Goal: Task Accomplishment & Management: Use online tool/utility

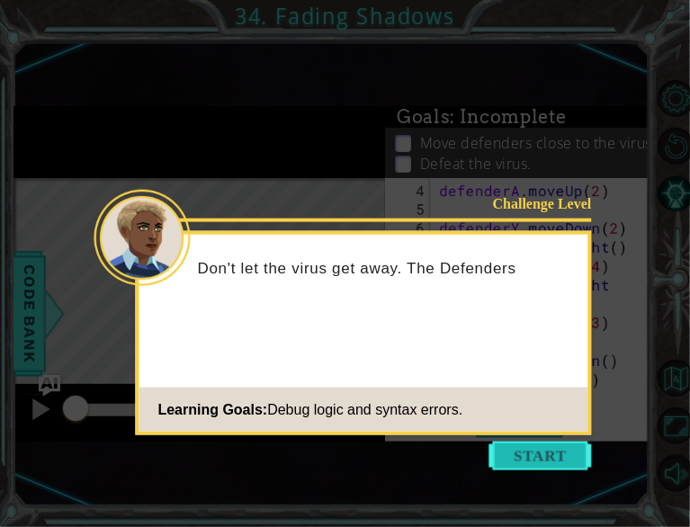
click at [506, 454] on button "Start" at bounding box center [541, 456] width 103 height 29
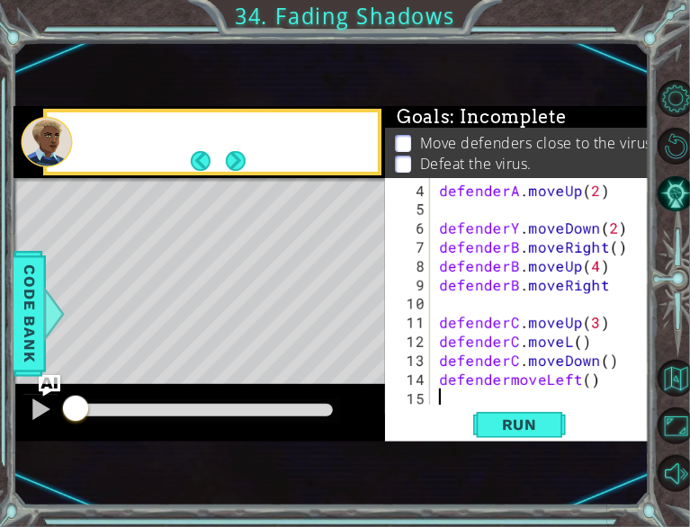
click at [506, 454] on div "1 ההההההההההההההההההההההההההההההההההההההההההההההההההההההההההההההההההההההההההההה…" at bounding box center [330, 274] width 635 height 464
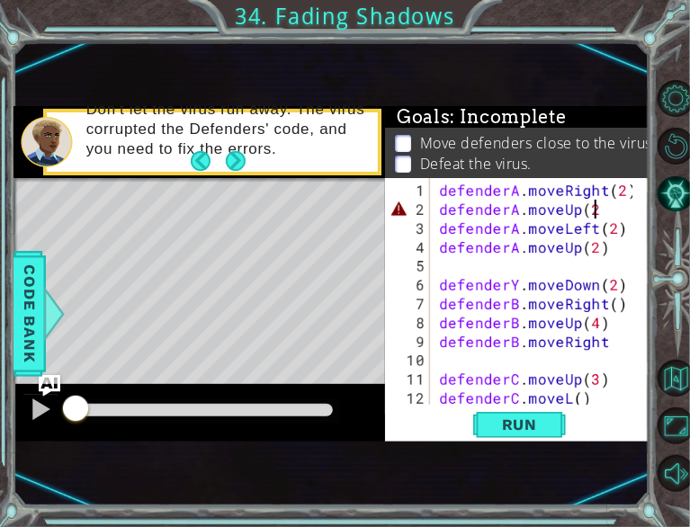
click at [599, 210] on div "defenderA . moveRight ( 2 ) defenderA . moveUp ( 2 defenderA . moveLeft ( 2 ) d…" at bounding box center [539, 313] width 206 height 265
click at [596, 249] on div "defenderA . moveRight ( 2 ) defenderA . moveUp ( 2 ) defenderA . moveLeft ( 2 )…" at bounding box center [539, 313] width 206 height 265
click at [515, 282] on div "defenderA . moveRight ( 2 ) defenderA . moveUp ( 2 ) defenderA . moveLeft ( 2 )…" at bounding box center [539, 313] width 206 height 265
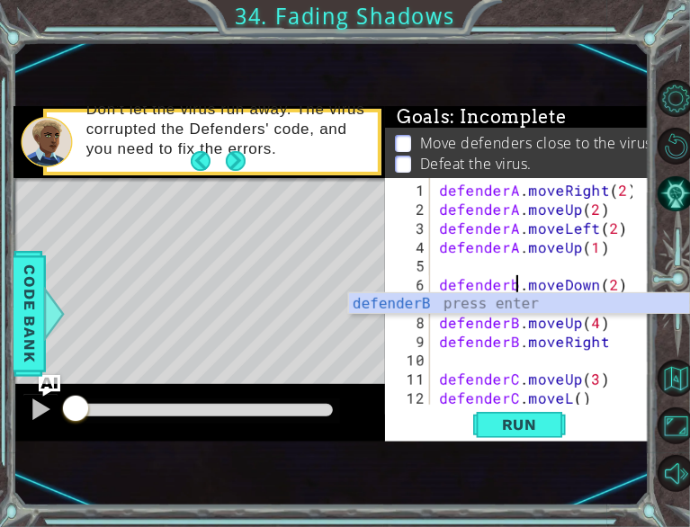
scroll to position [0, 4]
click at [506, 303] on div "defenderB press enter" at bounding box center [519, 325] width 341 height 65
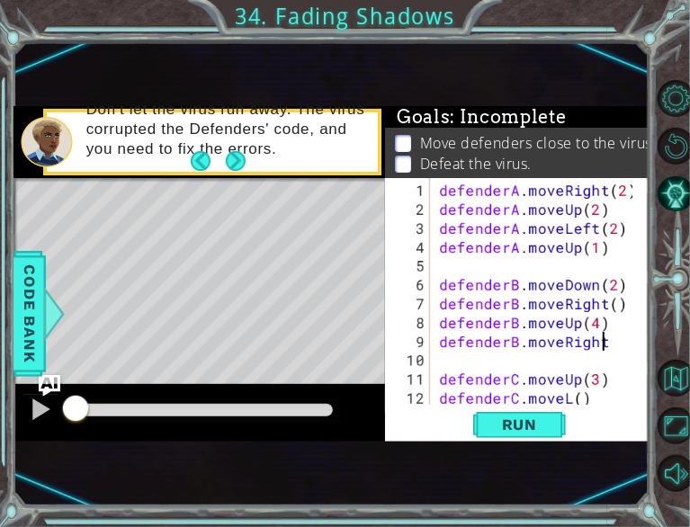
click at [605, 336] on div "defenderA . moveRight ( 2 ) defenderA . moveUp ( 2 ) defenderA . moveLeft ( 2 )…" at bounding box center [539, 313] width 206 height 265
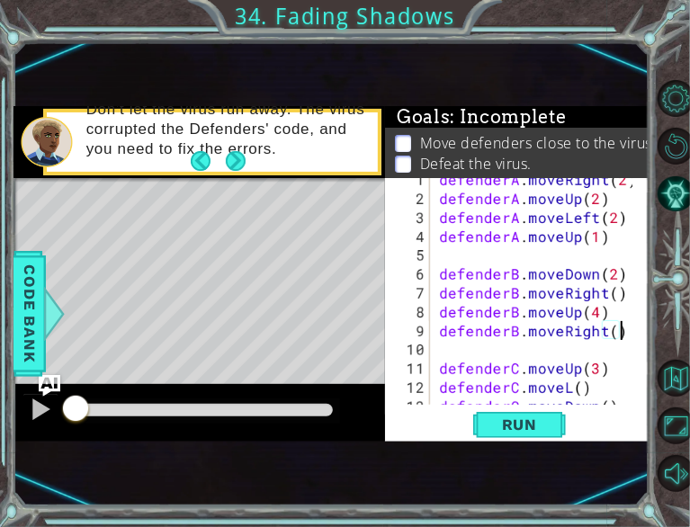
scroll to position [57, 0]
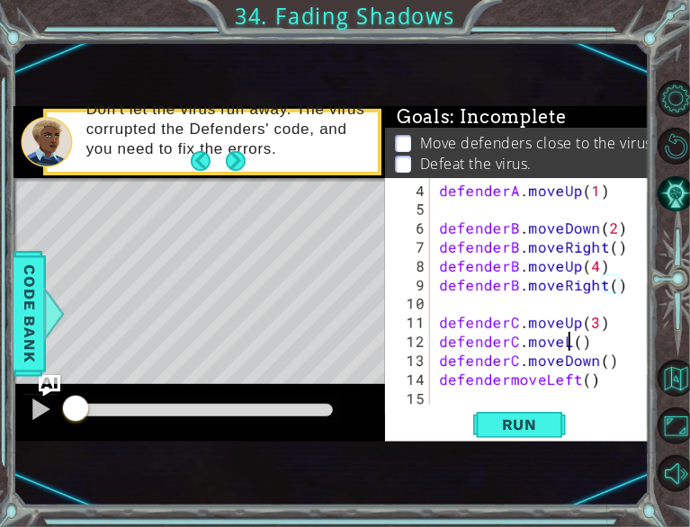
click at [565, 343] on div "defenderA . moveUp ( 1 ) defenderB . moveDown ( 2 ) defenderB . moveRight ( ) d…" at bounding box center [539, 313] width 206 height 265
click at [566, 341] on div "defenderA . moveUp ( 1 ) defenderB . moveDown ( 2 ) defenderB . moveRight ( ) d…" at bounding box center [539, 313] width 206 height 265
click at [603, 344] on div "defenderA . moveUp ( 1 ) defenderB . moveDown ( 2 ) defenderB . moveRight ( ) d…" at bounding box center [539, 313] width 206 height 265
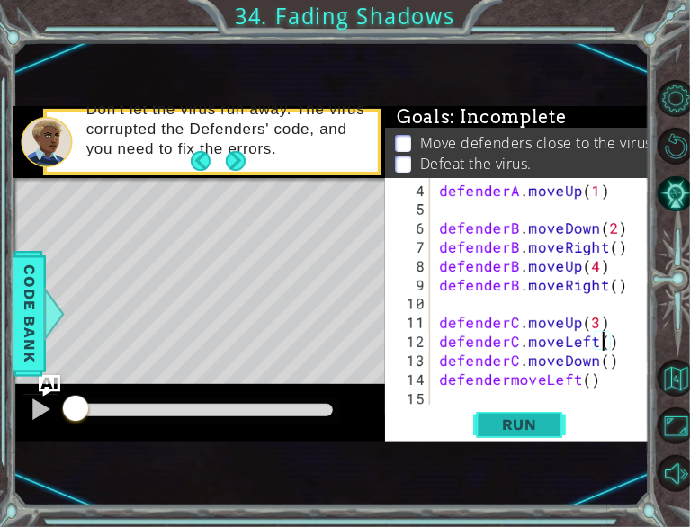
click at [548, 418] on span "Run" at bounding box center [519, 425] width 71 height 18
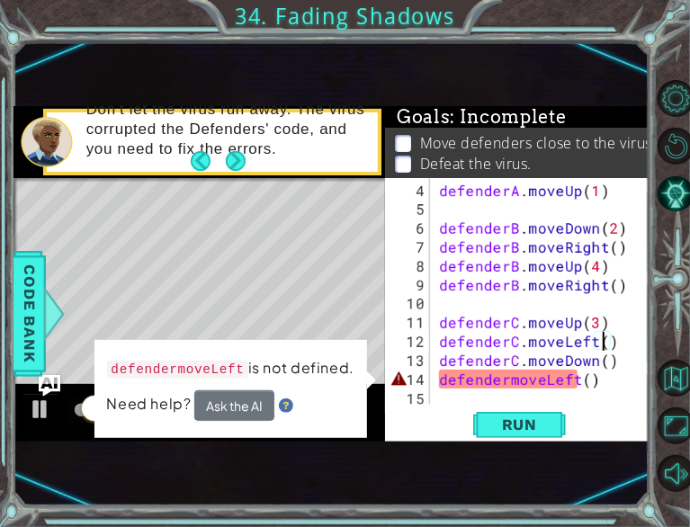
click at [507, 384] on div "defenderA . moveUp ( 1 ) defenderB . moveDown ( 2 ) defenderB . moveRight ( ) d…" at bounding box center [539, 313] width 206 height 265
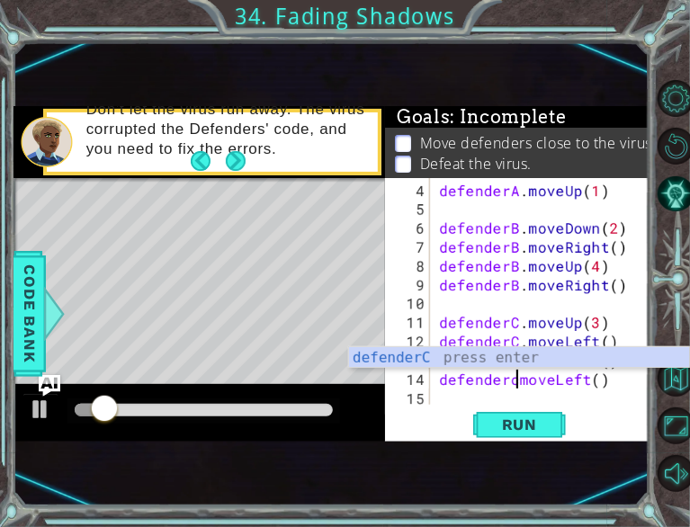
scroll to position [0, 4]
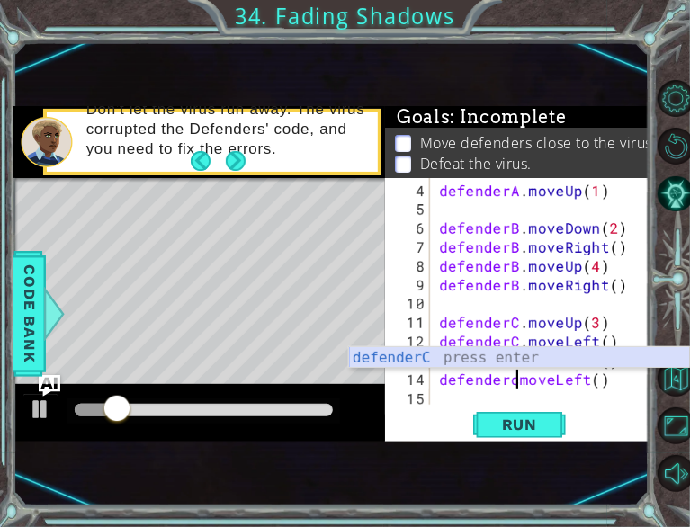
click at [469, 359] on div "defenderC press enter" at bounding box center [519, 379] width 341 height 65
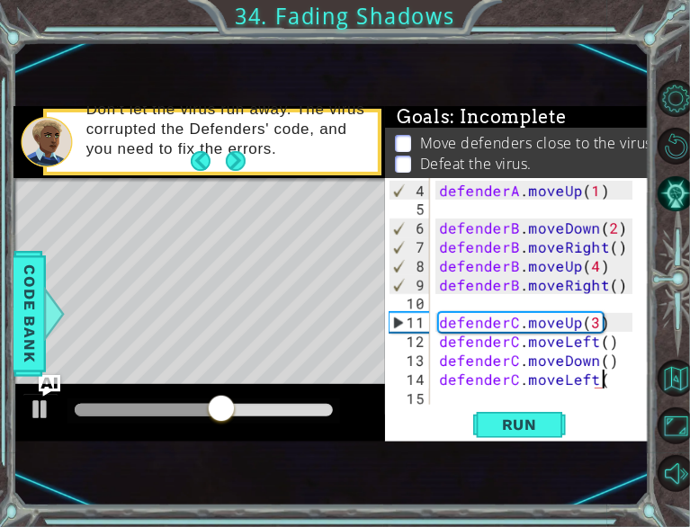
scroll to position [0, 10]
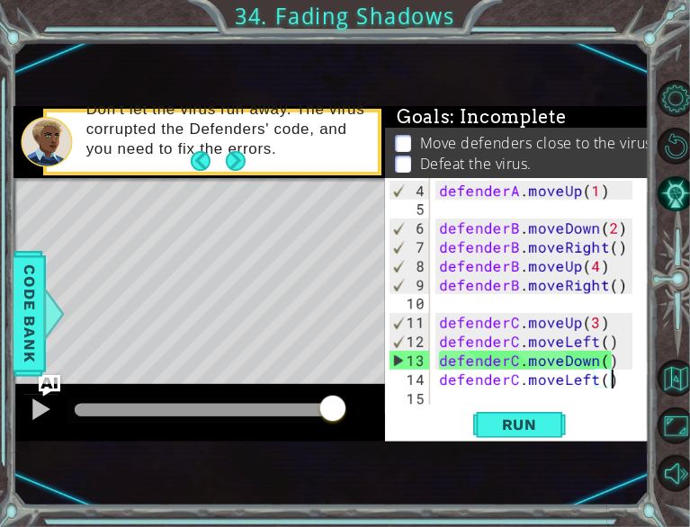
drag, startPoint x: 238, startPoint y: 406, endPoint x: 382, endPoint y: 424, distance: 146.0
click at [382, 424] on div at bounding box center [199, 413] width 372 height 58
drag, startPoint x: 82, startPoint y: 407, endPoint x: 336, endPoint y: 429, distance: 254.8
click at [336, 429] on div at bounding box center [199, 413] width 372 height 58
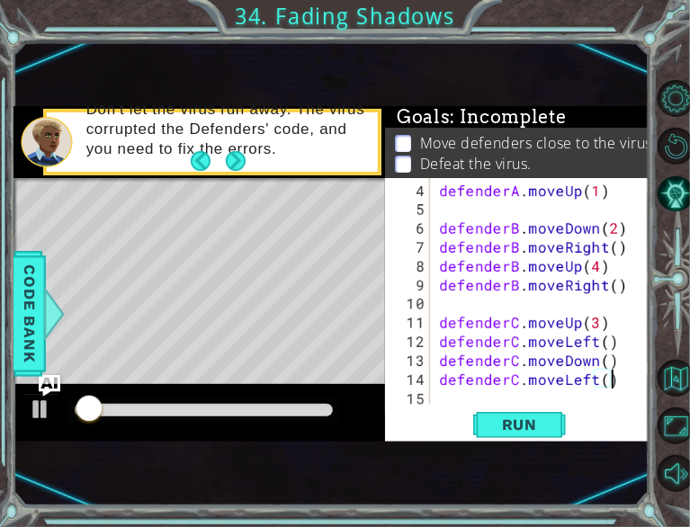
click at [331, 405] on div at bounding box center [204, 410] width 258 height 13
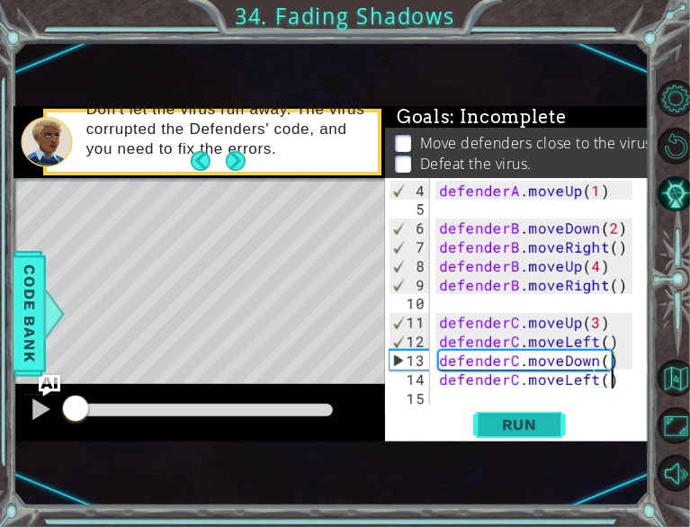
type textarea "defenderC.moveLeft()"
click at [533, 423] on span "Run" at bounding box center [519, 425] width 71 height 18
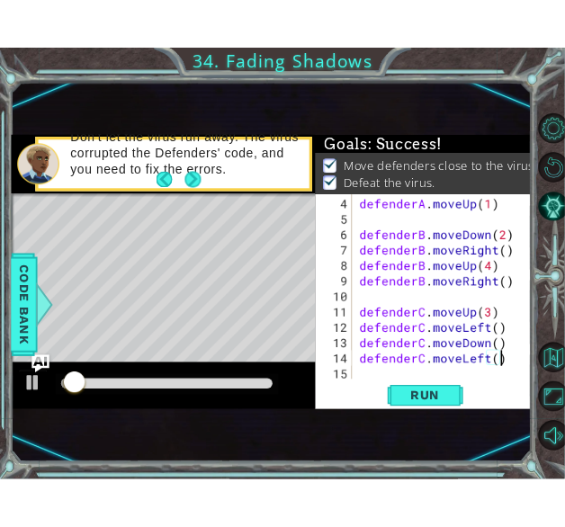
scroll to position [0, 0]
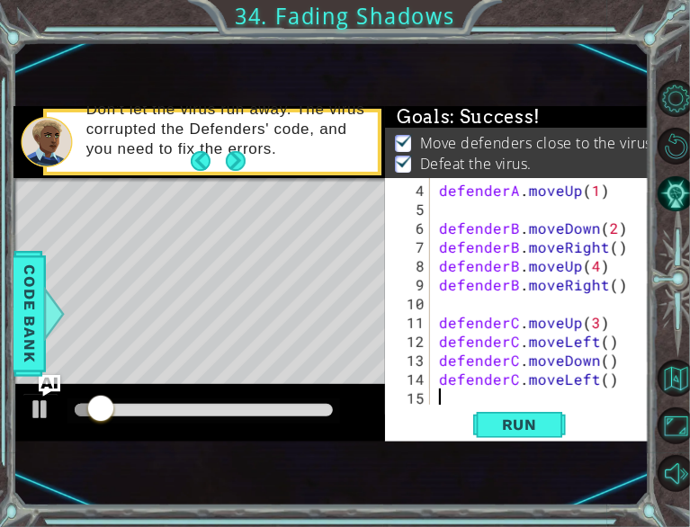
drag, startPoint x: 593, startPoint y: 389, endPoint x: 393, endPoint y: 424, distance: 202.8
click at [393, 424] on div "Run" at bounding box center [520, 425] width 264 height 26
click at [334, 408] on div at bounding box center [203, 411] width 273 height 25
click at [326, 408] on div at bounding box center [204, 410] width 258 height 13
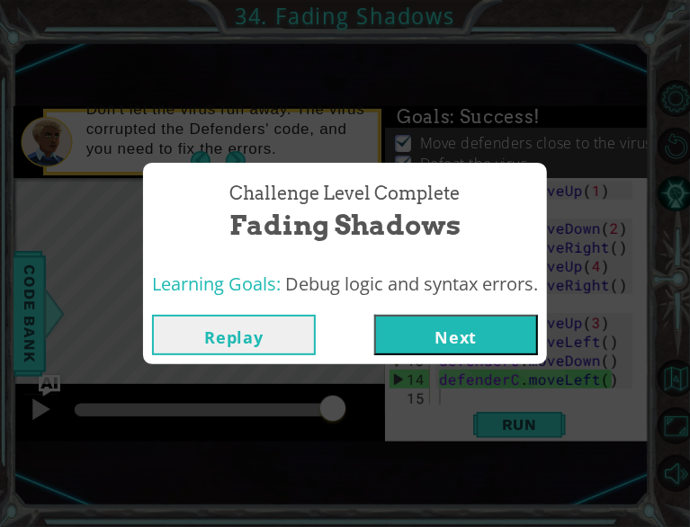
drag, startPoint x: 326, startPoint y: 408, endPoint x: 350, endPoint y: 412, distance: 24.7
click at [350, 412] on body "1 ההההההההההההההההההההההההההההההההההההההההההההההההההההההההההההההההההההההההההההה…" at bounding box center [345, 263] width 690 height 527
click at [437, 340] on button "Next" at bounding box center [456, 335] width 164 height 40
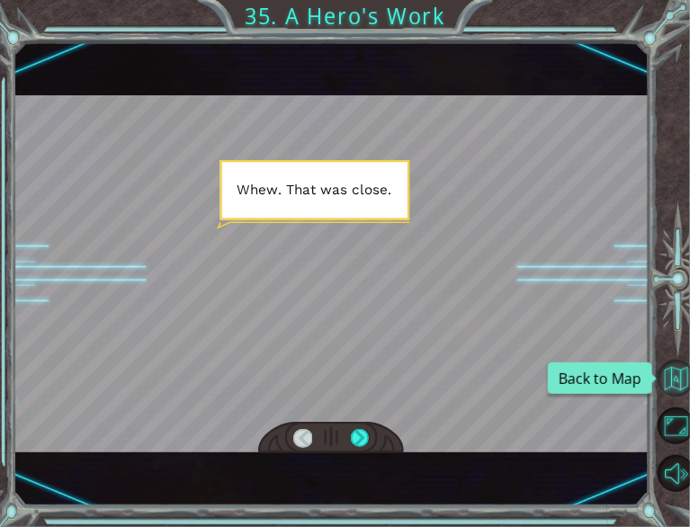
click at [680, 374] on button "Back to Map" at bounding box center [676, 378] width 37 height 37
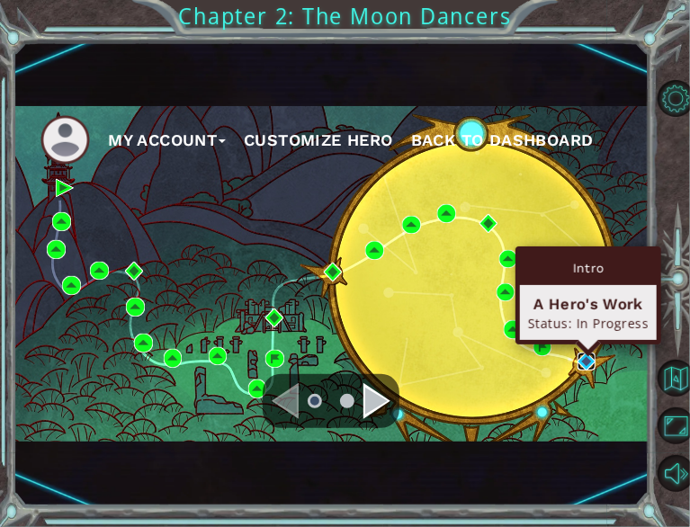
click at [582, 364] on img at bounding box center [587, 362] width 19 height 19
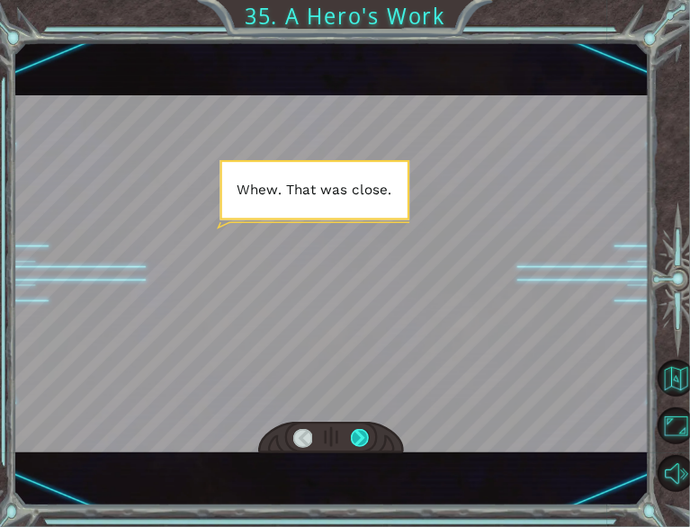
click at [364, 436] on div at bounding box center [360, 438] width 18 height 19
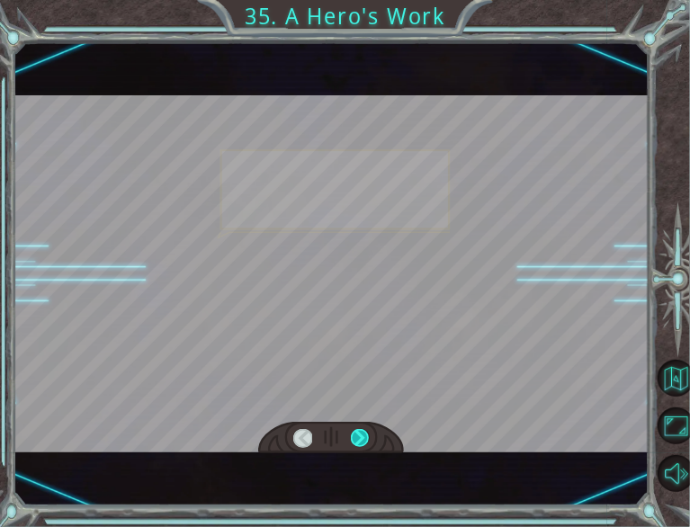
click at [364, 436] on div at bounding box center [360, 438] width 18 height 19
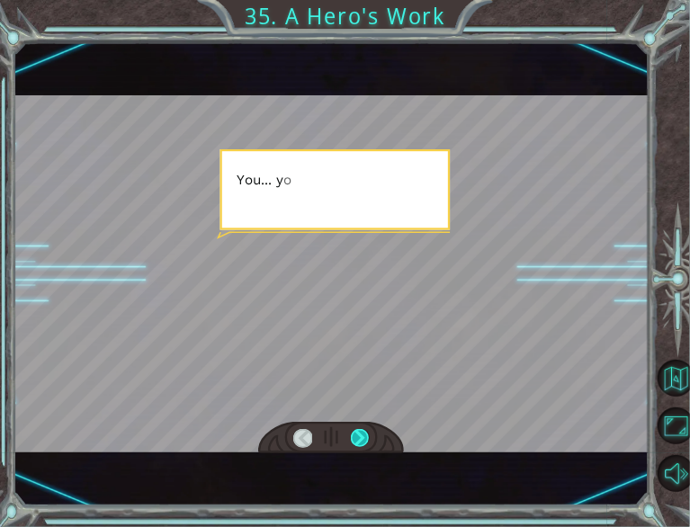
click at [364, 436] on div at bounding box center [360, 438] width 18 height 19
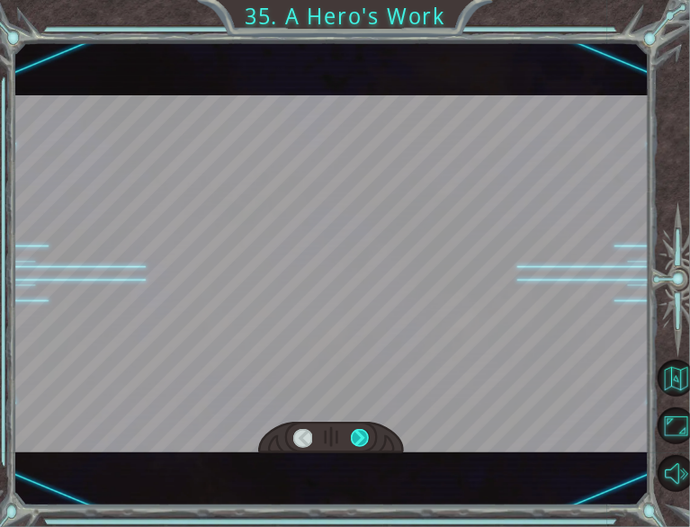
click at [364, 436] on div at bounding box center [360, 438] width 18 height 19
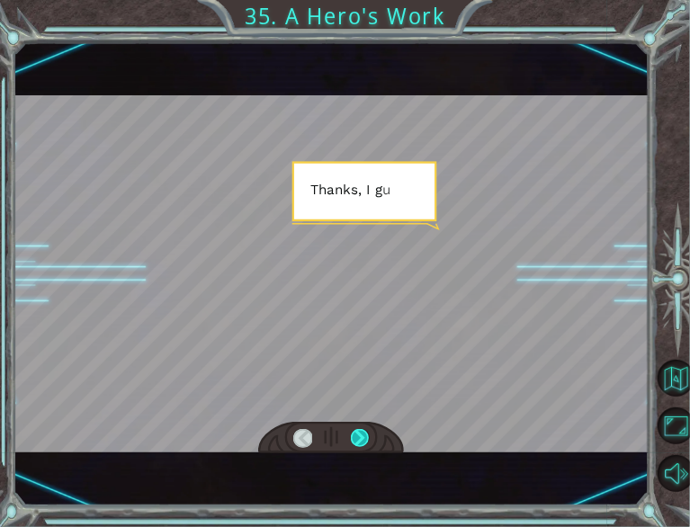
click at [364, 436] on div at bounding box center [360, 438] width 18 height 19
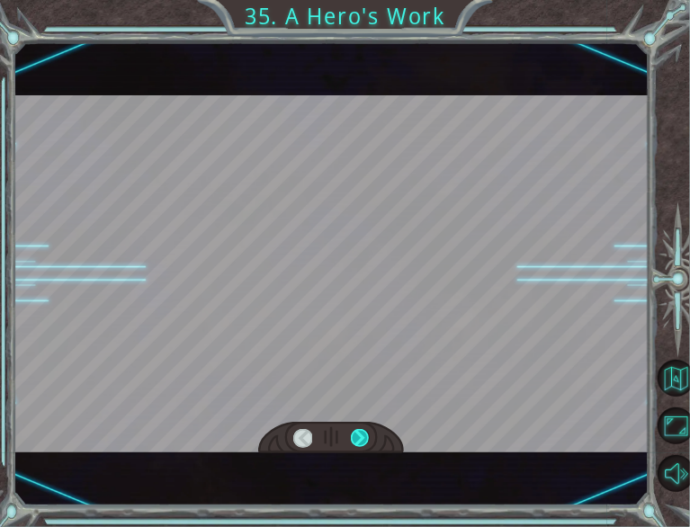
click at [364, 436] on div at bounding box center [360, 438] width 18 height 19
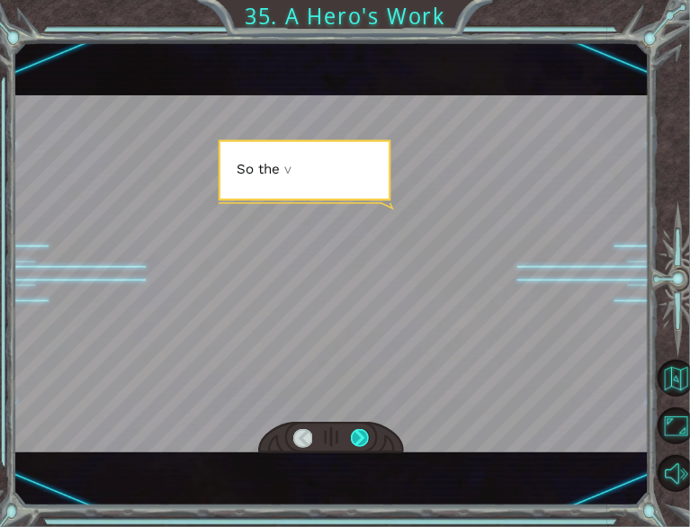
click at [364, 436] on div at bounding box center [360, 438] width 18 height 19
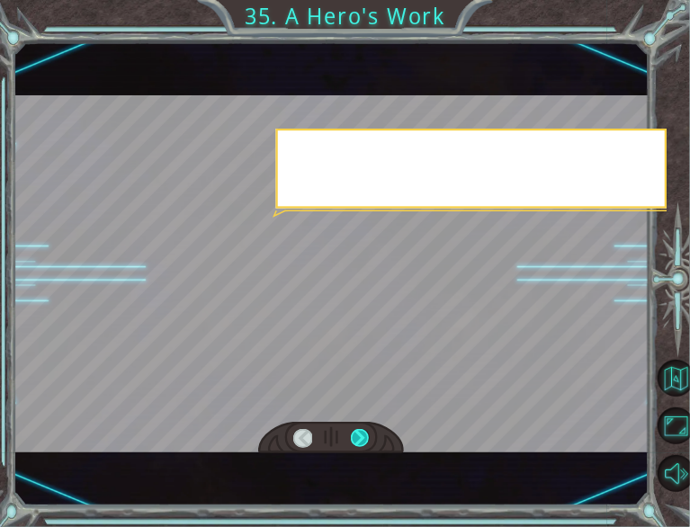
click at [364, 436] on div at bounding box center [360, 438] width 18 height 19
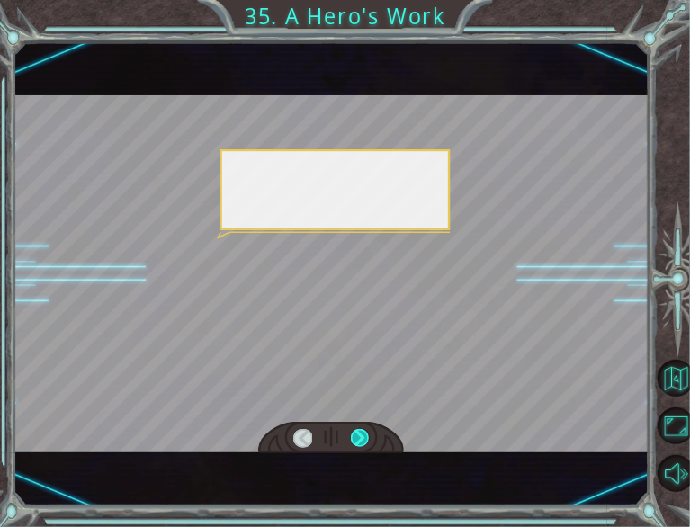
click at [364, 436] on div at bounding box center [360, 438] width 18 height 19
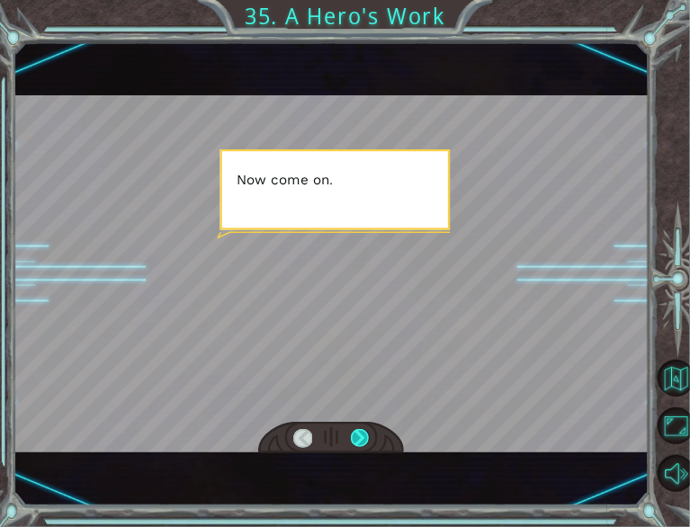
click at [364, 436] on div at bounding box center [360, 438] width 18 height 19
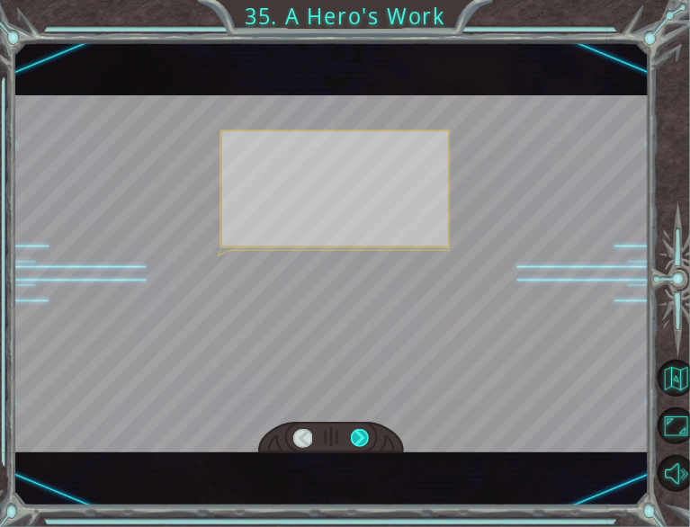
click at [364, 436] on div at bounding box center [360, 438] width 18 height 19
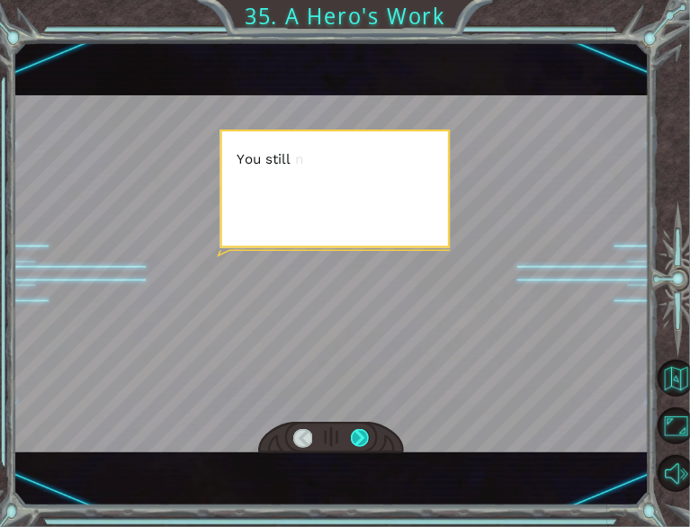
click at [364, 436] on div at bounding box center [360, 438] width 18 height 19
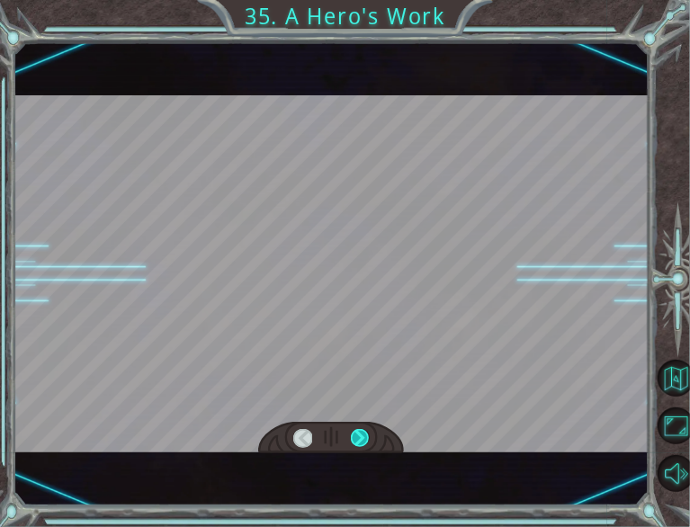
click at [364, 436] on div at bounding box center [360, 438] width 18 height 19
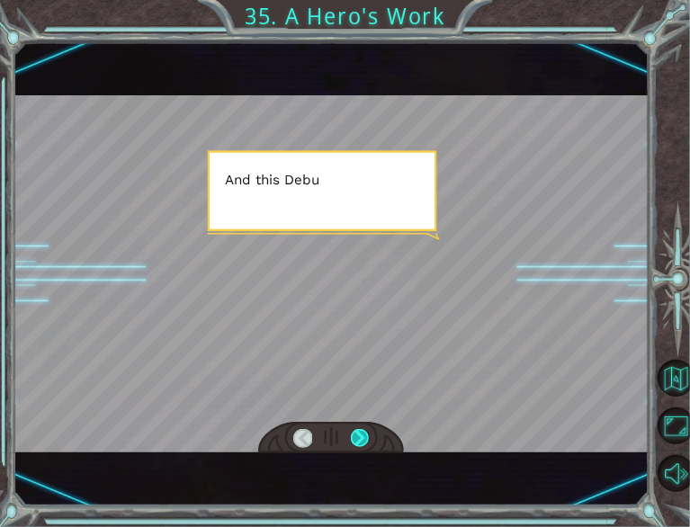
click at [364, 436] on div at bounding box center [360, 438] width 18 height 19
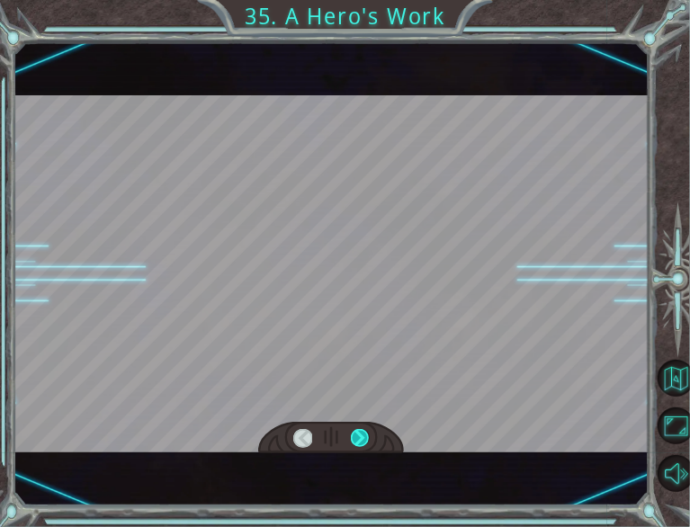
click at [364, 436] on div at bounding box center [360, 438] width 18 height 19
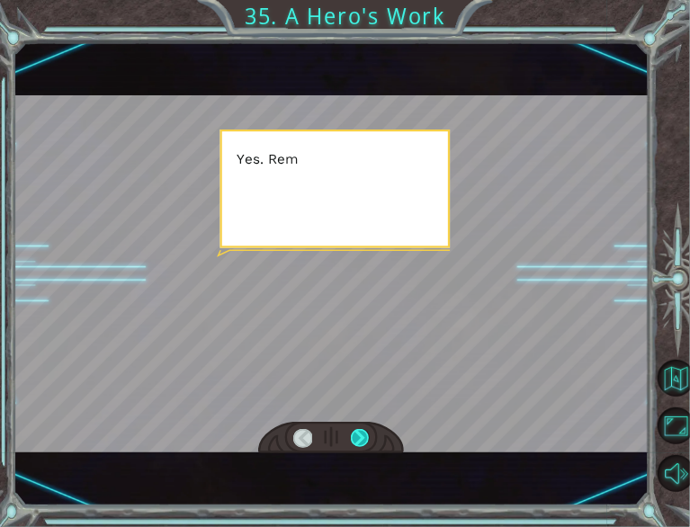
click at [364, 436] on div at bounding box center [360, 438] width 18 height 19
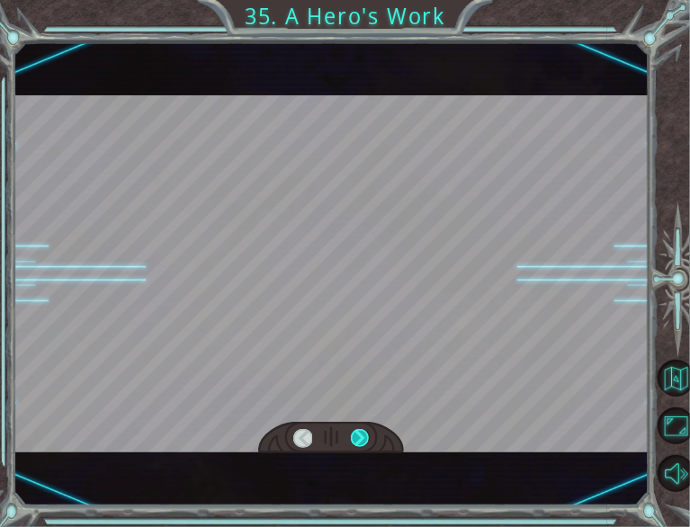
click at [364, 436] on div at bounding box center [360, 438] width 18 height 19
click at [364, 0] on div "Temporary Text W h e w . T h a t w a s c l o s e . Y o u . . . y o u d i d g o …" at bounding box center [345, 0] width 690 height 0
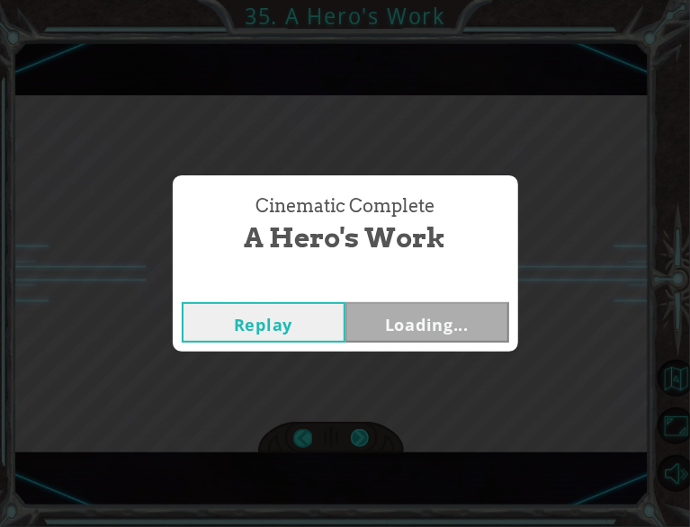
click at [364, 436] on div "Cinematic Complete A Hero's Work Replay Loading..." at bounding box center [345, 263] width 690 height 527
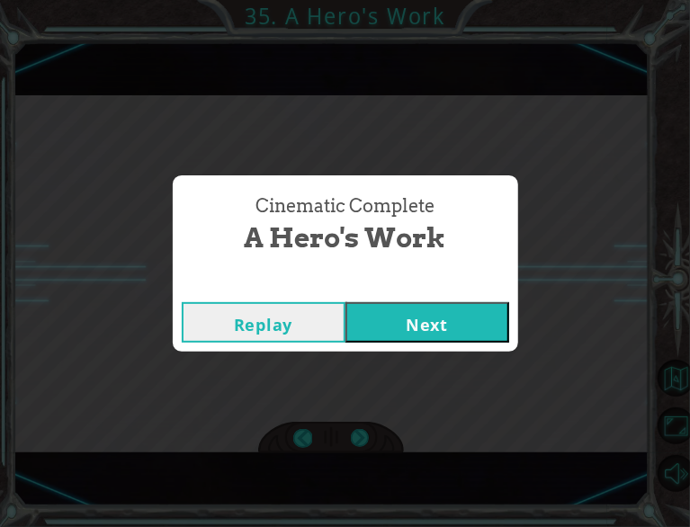
drag, startPoint x: 364, startPoint y: 436, endPoint x: 230, endPoint y: 416, distance: 134.6
click at [230, 416] on div "Cinematic Complete A Hero's Work Replay Next" at bounding box center [345, 263] width 690 height 527
click at [256, 325] on button "Replay" at bounding box center [264, 322] width 164 height 40
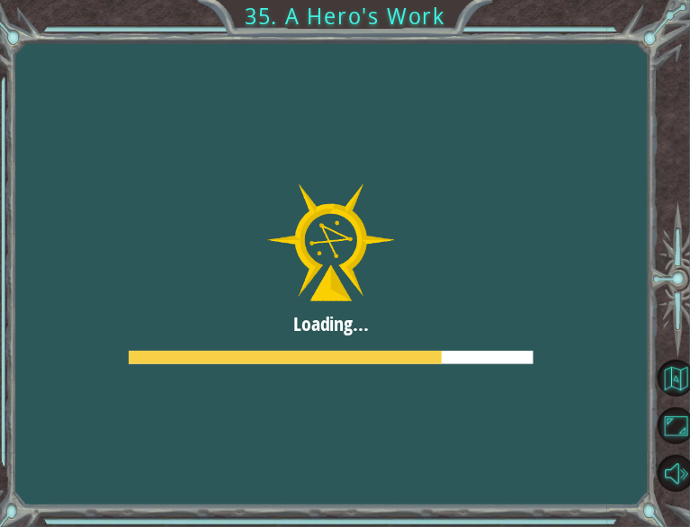
click at [679, 382] on div at bounding box center [331, 274] width 1229 height 691
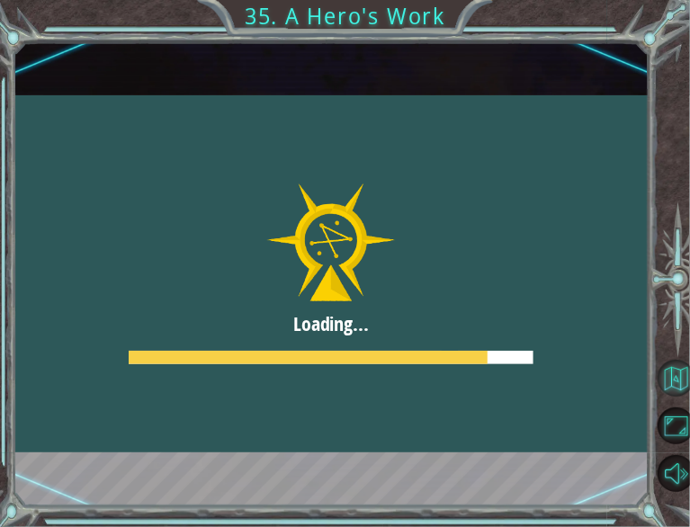
click at [675, 372] on button "Back to Map" at bounding box center [676, 378] width 37 height 37
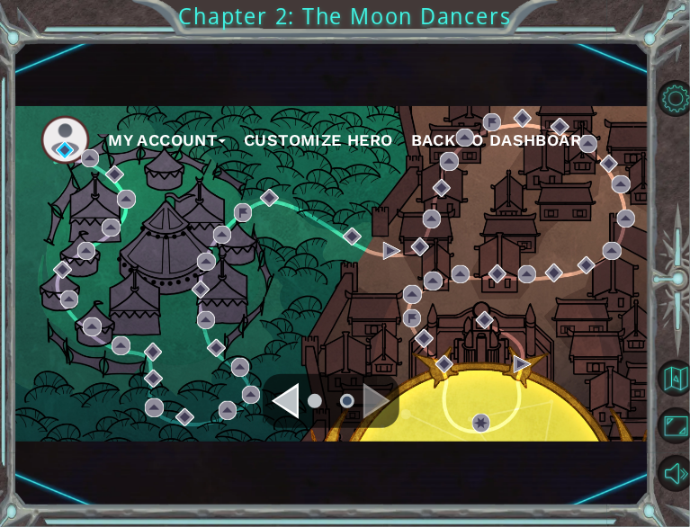
click at [292, 395] on div "Navigate to the previous page" at bounding box center [285, 401] width 27 height 36
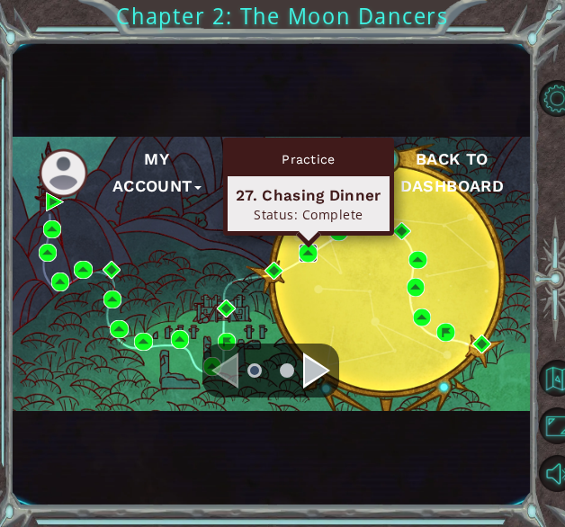
click at [306, 249] on img at bounding box center [308, 253] width 19 height 19
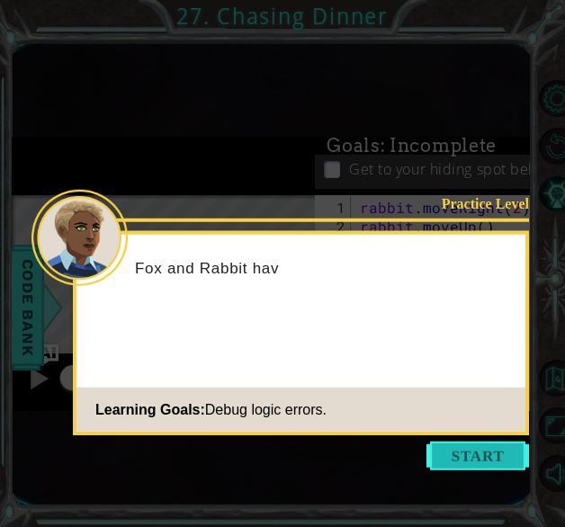
click at [459, 454] on button "Start" at bounding box center [478, 456] width 103 height 29
